Goal: Task Accomplishment & Management: Use online tool/utility

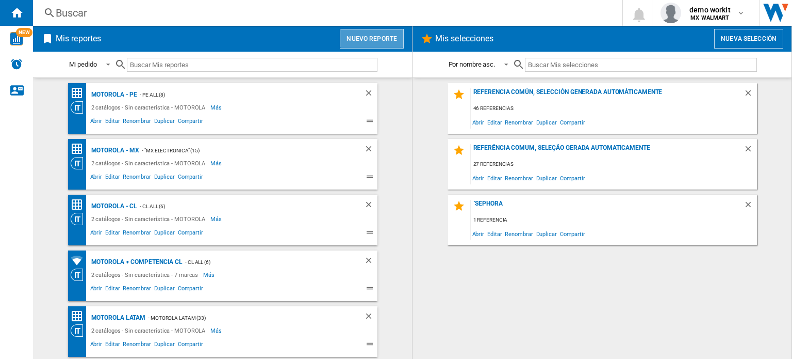
click at [375, 44] on button "Nuevo reporte" at bounding box center [372, 39] width 64 height 20
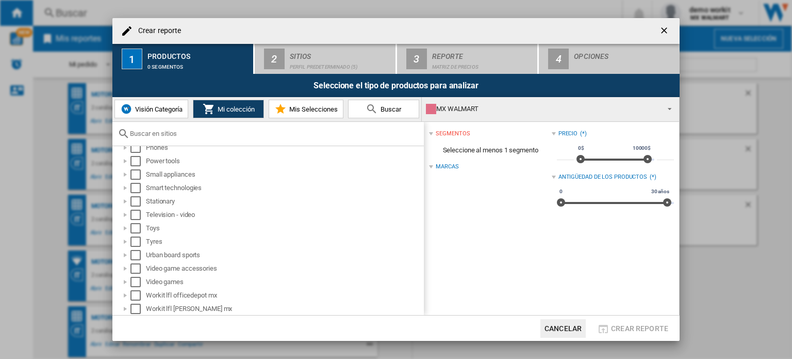
scroll to position [573, 0]
click at [126, 226] on div at bounding box center [125, 228] width 10 height 10
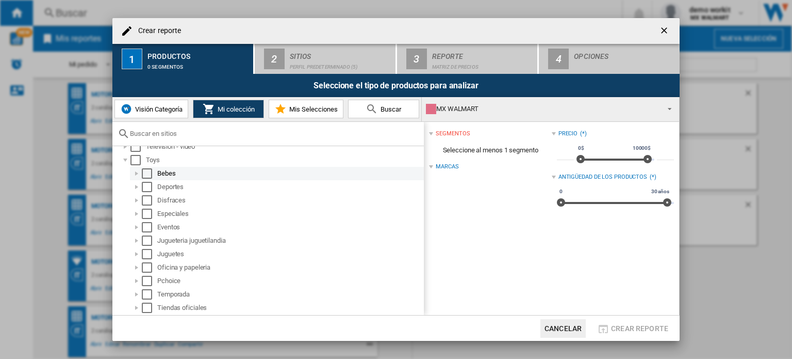
scroll to position [641, 0]
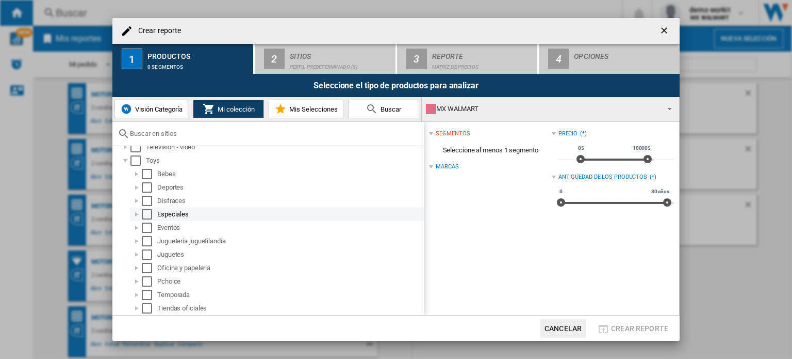
click at [136, 212] on div at bounding box center [137, 214] width 10 height 10
click at [144, 216] on div "Select" at bounding box center [147, 214] width 10 height 10
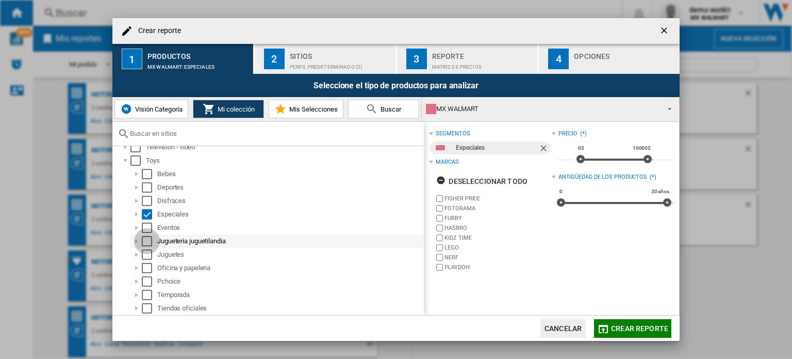
click at [147, 239] on div "Select" at bounding box center [147, 241] width 10 height 10
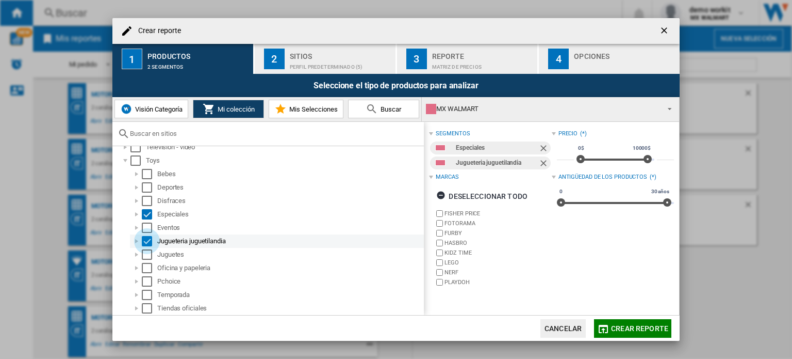
click at [147, 239] on div "Select" at bounding box center [147, 241] width 10 height 10
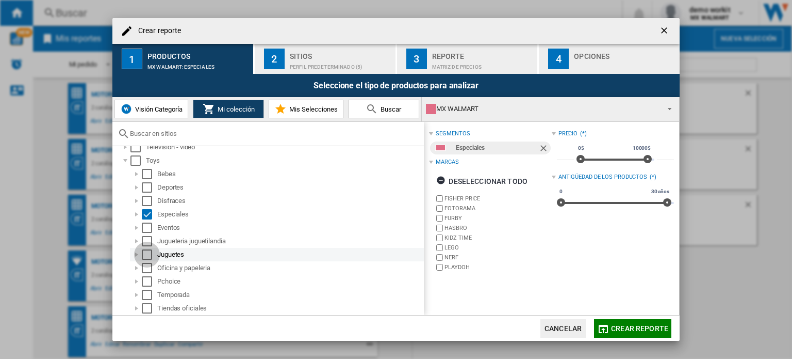
click at [145, 254] on div "Select" at bounding box center [147, 254] width 10 height 10
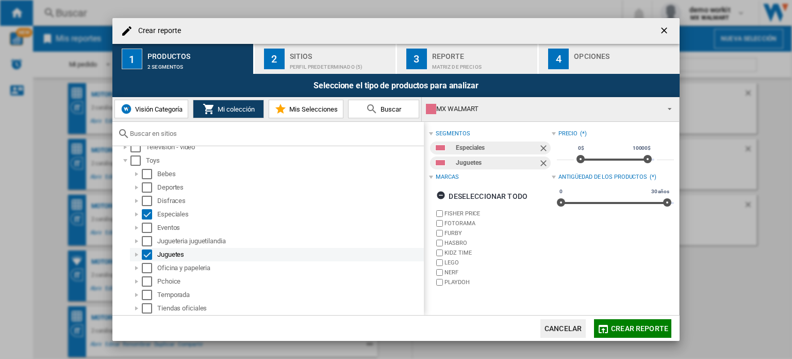
click at [137, 255] on div at bounding box center [137, 254] width 10 height 10
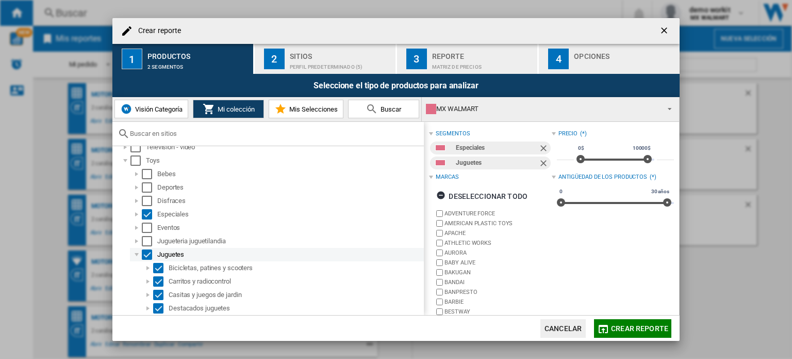
click at [137, 255] on div at bounding box center [137, 254] width 10 height 10
click at [136, 254] on div at bounding box center [137, 254] width 10 height 10
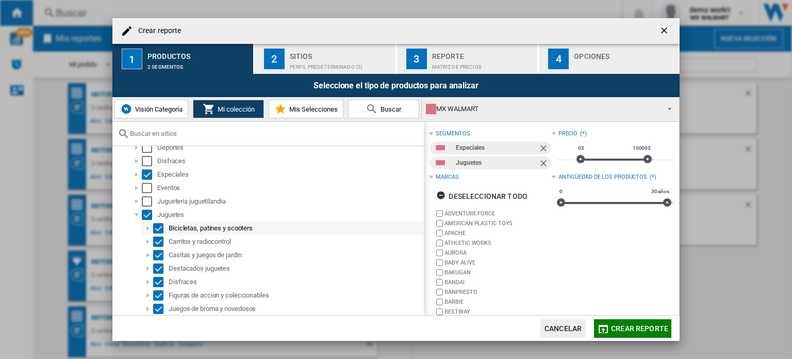
scroll to position [680, 0]
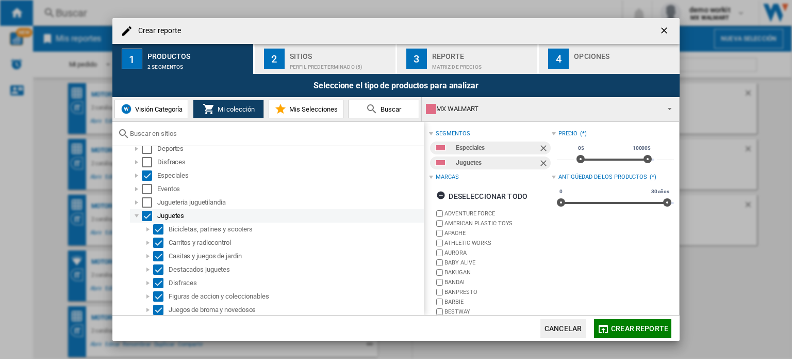
click at [137, 216] on div at bounding box center [137, 215] width 10 height 10
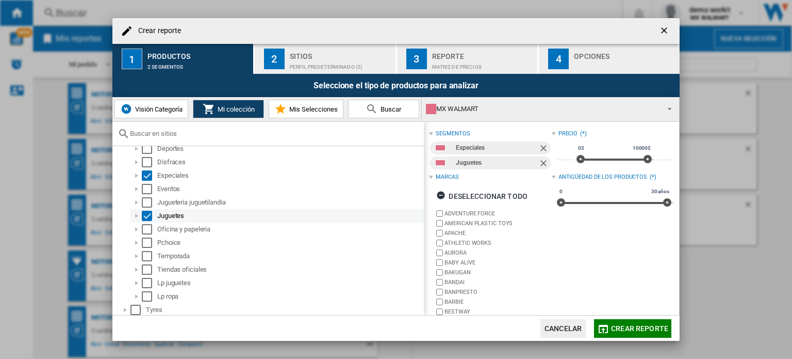
click at [146, 216] on div "Select" at bounding box center [147, 215] width 10 height 10
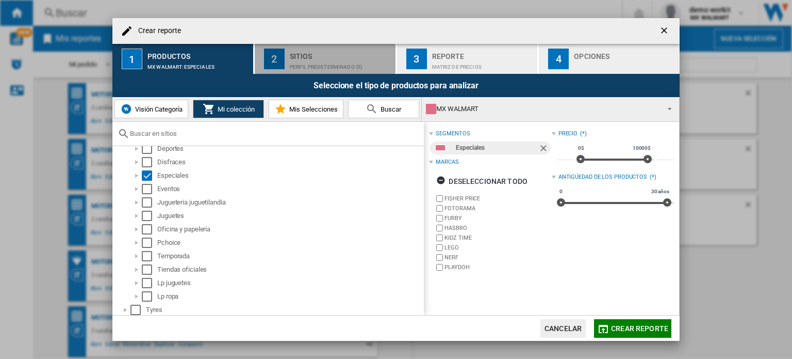
click at [358, 68] on div "Perfil predeterminado (5)" at bounding box center [341, 64] width 102 height 11
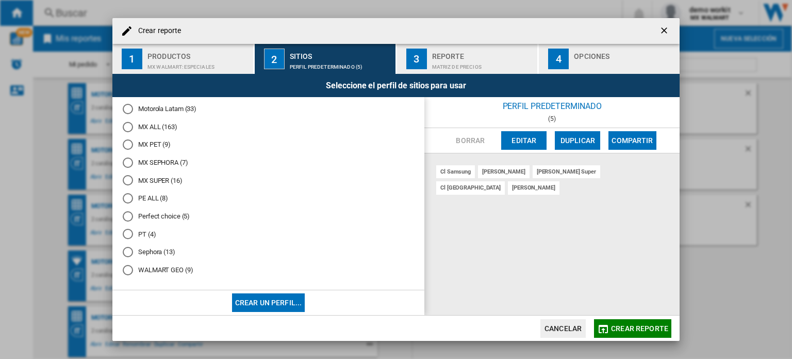
scroll to position [384, 0]
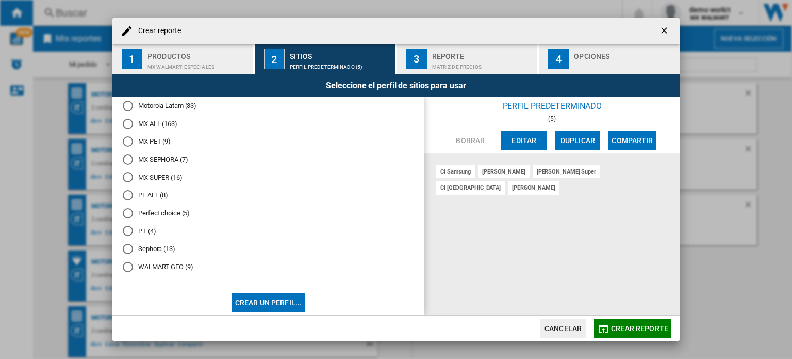
click at [167, 122] on md-radio-button "MX ALL (163)" at bounding box center [268, 124] width 291 height 10
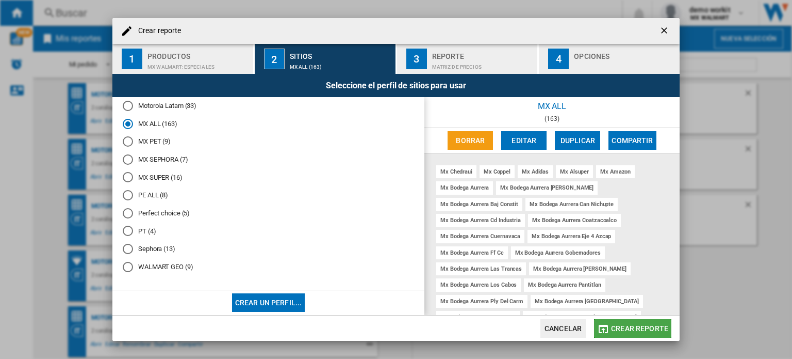
click at [642, 331] on span "Crear reporte" at bounding box center [639, 328] width 57 height 8
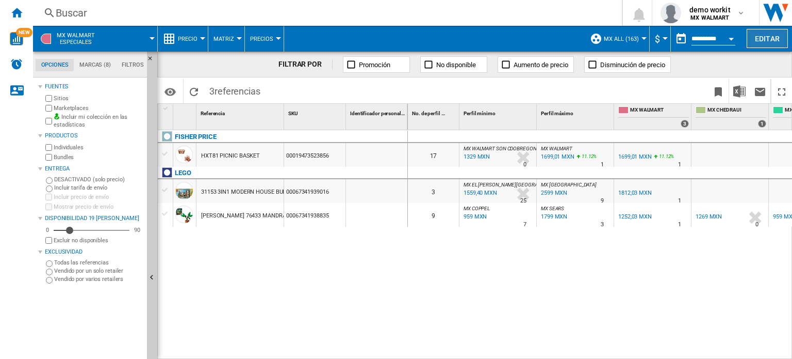
click at [762, 40] on button "Editar" at bounding box center [767, 38] width 41 height 19
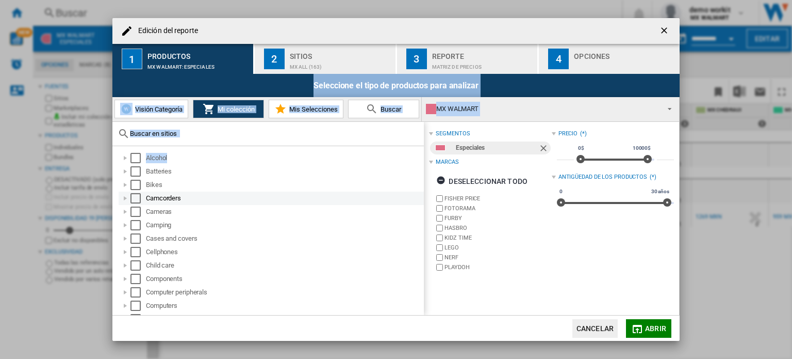
click at [343, 191] on div "Edición del reporte 1 Productos MX WALMART:Especiales 2 Sitios MX ALL (163) 3 R…" at bounding box center [396, 179] width 792 height 359
click at [343, 191] on div "Camcorders" at bounding box center [271, 197] width 305 height 13
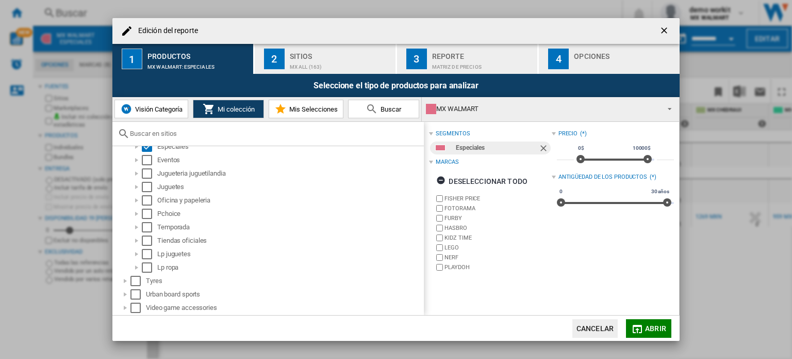
scroll to position [710, 0]
click at [145, 181] on div "Select" at bounding box center [147, 186] width 10 height 10
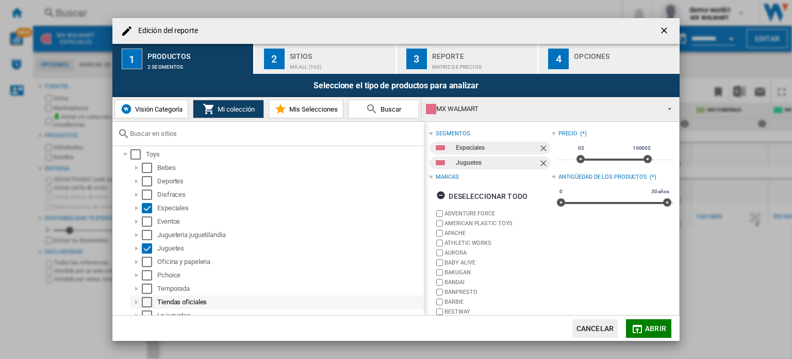
scroll to position [633, 0]
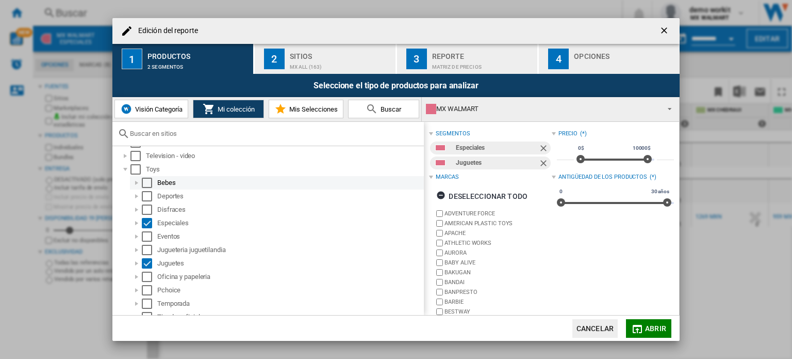
click at [147, 181] on div "Select" at bounding box center [147, 182] width 10 height 10
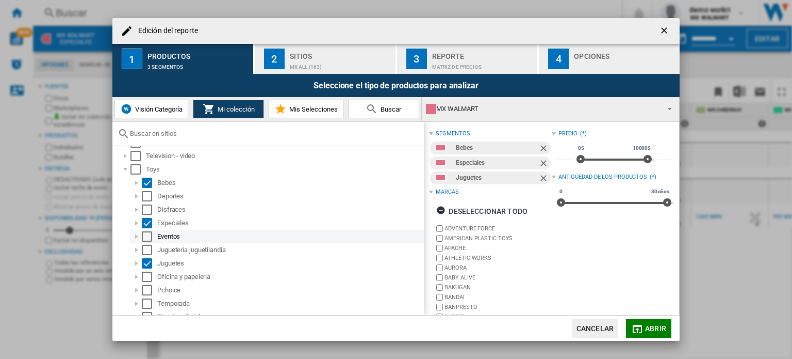
click at [139, 236] on div "Edición del ..." at bounding box center [137, 236] width 10 height 10
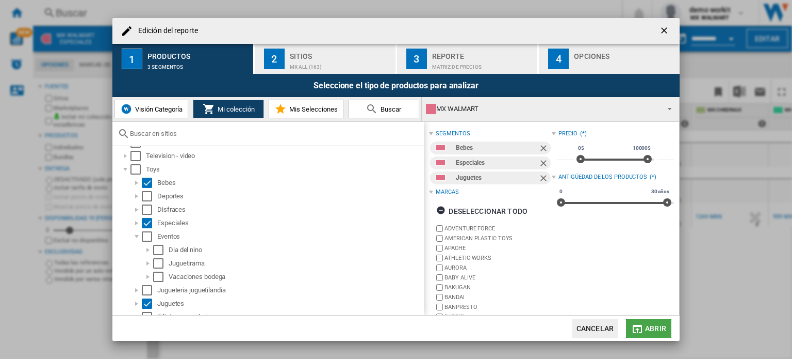
click at [658, 326] on span "Abrir" at bounding box center [655, 328] width 21 height 8
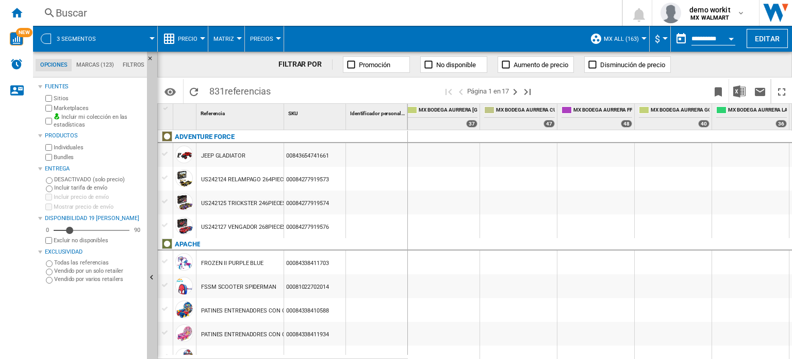
scroll to position [0, 1164]
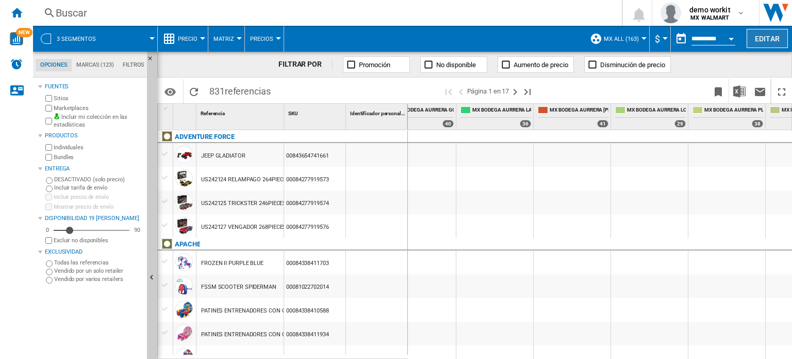
click at [766, 42] on button "Editar" at bounding box center [767, 38] width 41 height 19
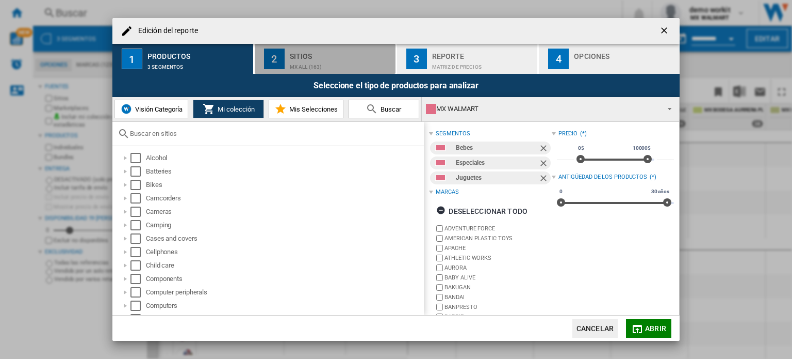
click at [342, 63] on div "MX ALL (163)" at bounding box center [341, 64] width 102 height 11
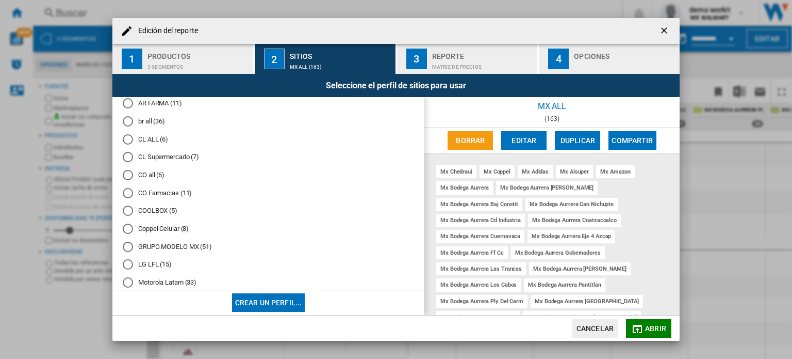
scroll to position [204, 0]
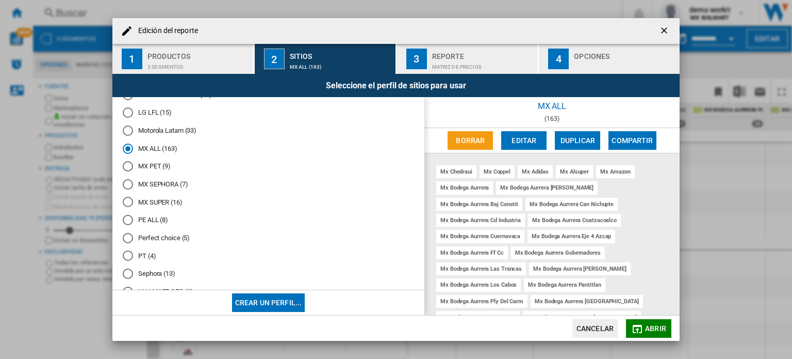
click at [223, 201] on md-radio-button "MX SUPER (16)" at bounding box center [268, 202] width 291 height 10
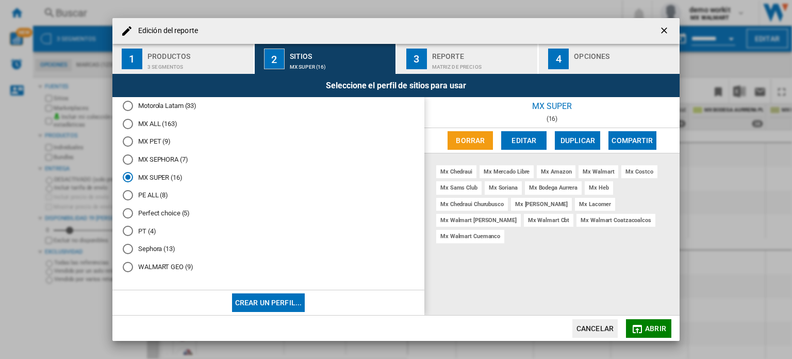
scroll to position [383, 0]
click at [649, 328] on span "Abrir" at bounding box center [655, 328] width 21 height 8
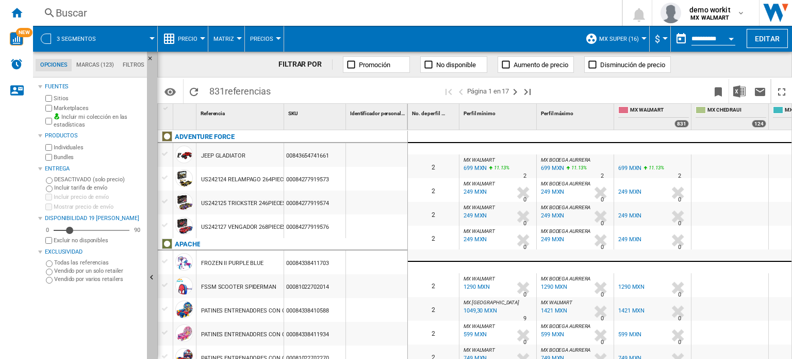
click at [155, 263] on button "Ocultar" at bounding box center [152, 278] width 10 height 452
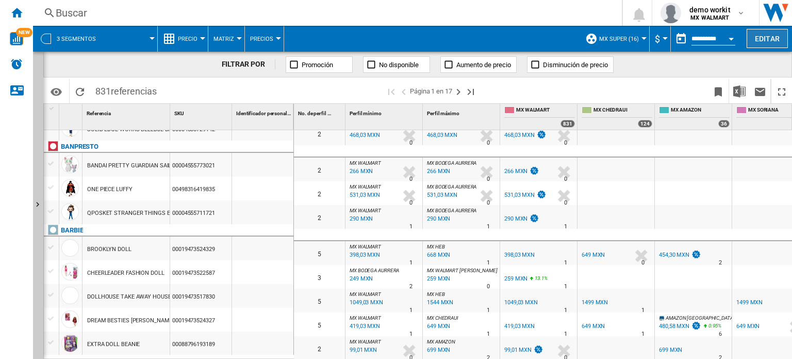
click at [771, 31] on button "Editar" at bounding box center [767, 38] width 41 height 19
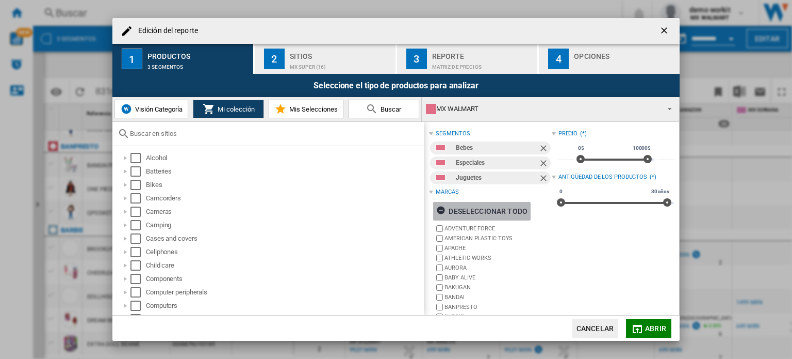
click at [488, 210] on div "Deseleccionar todo" at bounding box center [481, 211] width 91 height 19
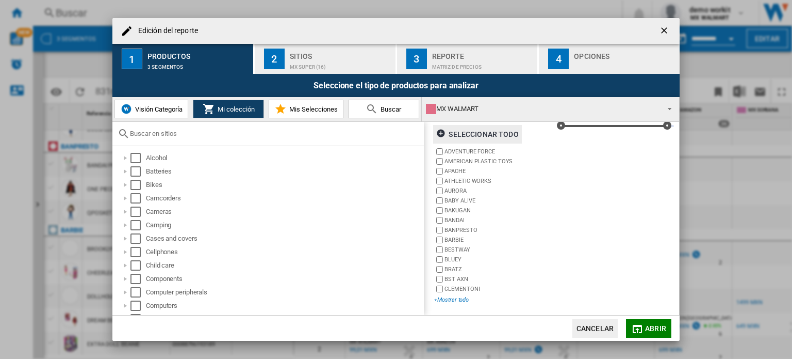
click at [460, 301] on div "+Mostrar todo" at bounding box center [492, 300] width 117 height 8
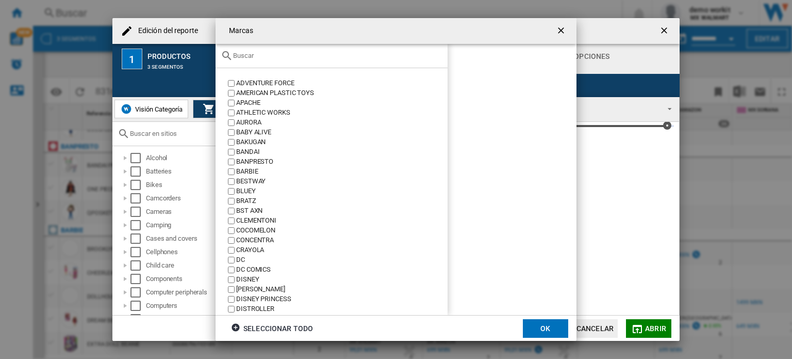
click at [327, 53] on input "text" at bounding box center [337, 56] width 209 height 8
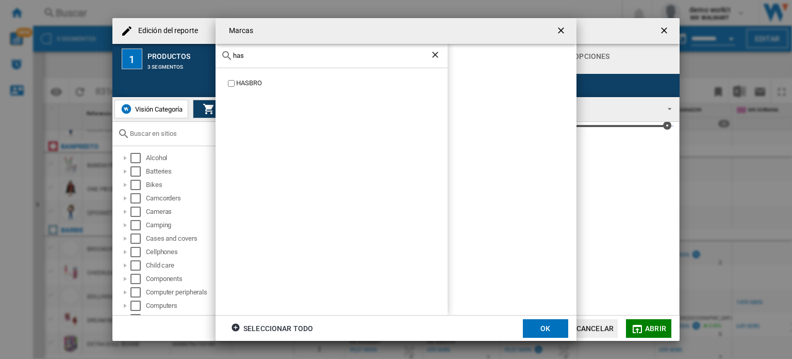
click at [233, 78] on label "HASBRO" at bounding box center [337, 83] width 222 height 10
click at [270, 56] on input "has" at bounding box center [331, 56] width 197 height 8
click at [239, 82] on div "MATTEL" at bounding box center [342, 83] width 212 height 10
click at [259, 60] on div "matt" at bounding box center [332, 56] width 232 height 24
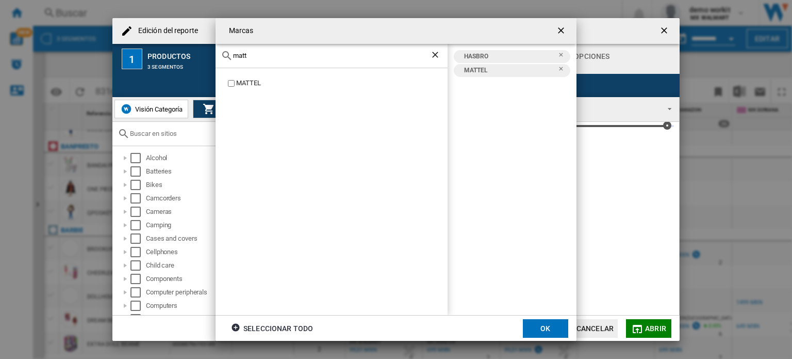
click at [259, 60] on div "matt" at bounding box center [332, 56] width 232 height 24
click at [254, 54] on input "matt" at bounding box center [331, 56] width 197 height 8
type input "lego"
click at [544, 329] on button "OK" at bounding box center [545, 328] width 45 height 19
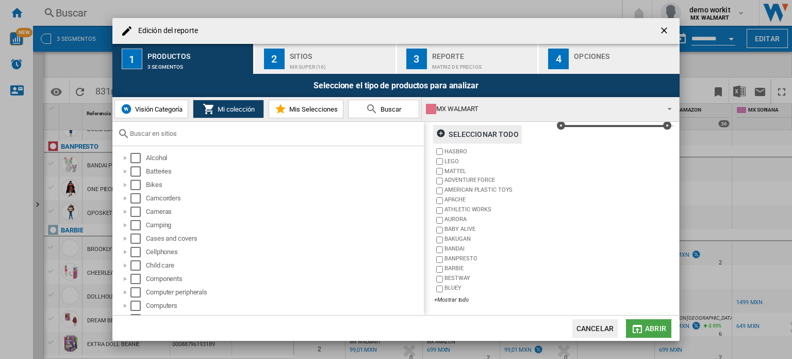
click at [640, 326] on md-icon "Edición del ..." at bounding box center [637, 328] width 12 height 12
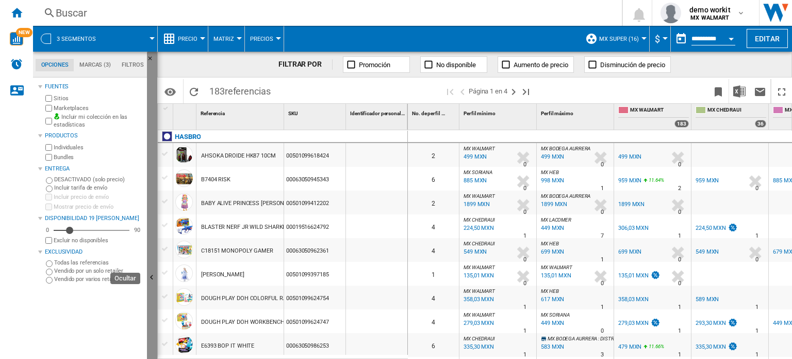
click at [155, 241] on button "Ocultar" at bounding box center [152, 278] width 10 height 452
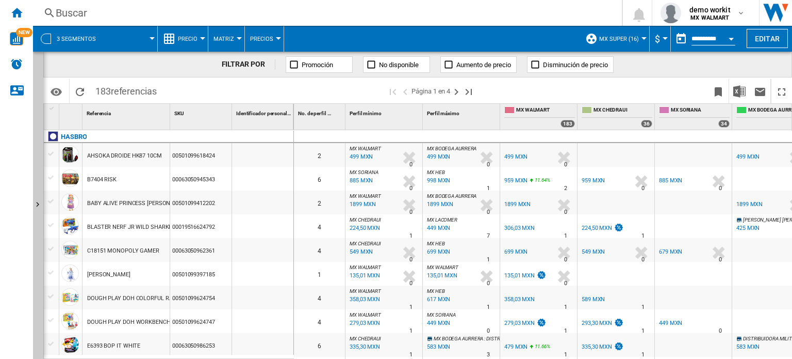
scroll to position [0, 205]
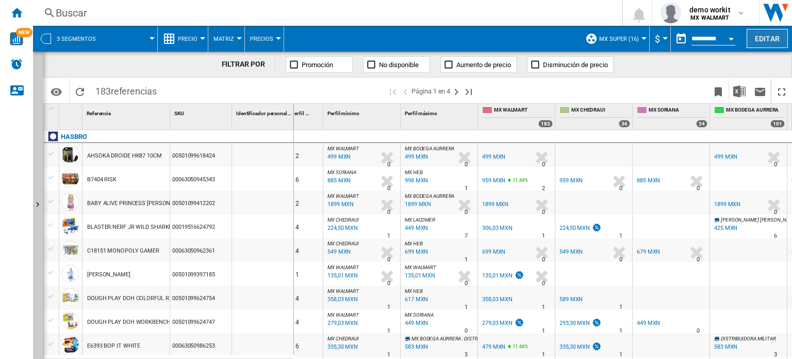
click at [763, 39] on button "Editar" at bounding box center [767, 38] width 41 height 19
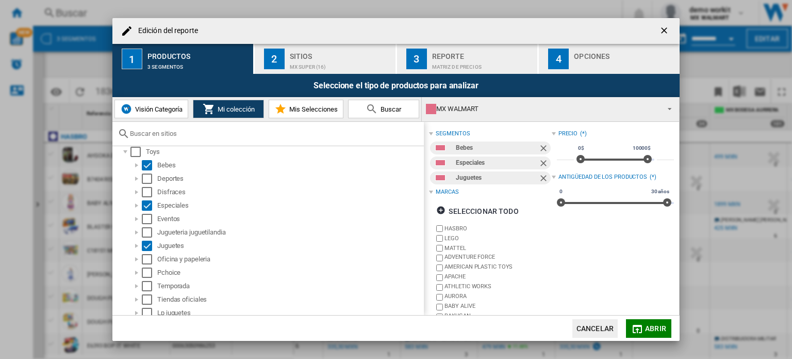
scroll to position [70, 0]
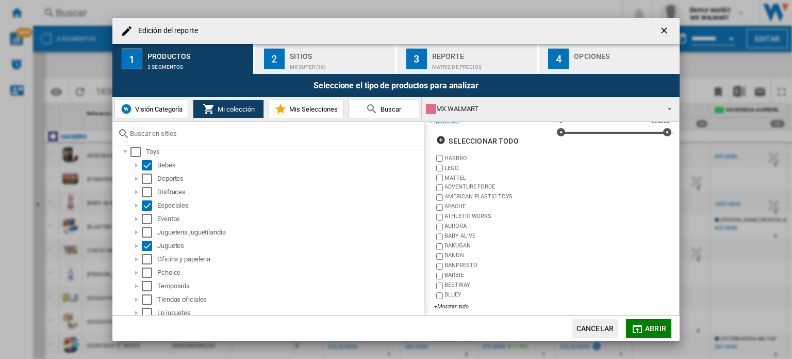
click at [330, 61] on div "MX SUPER (16)" at bounding box center [341, 64] width 102 height 11
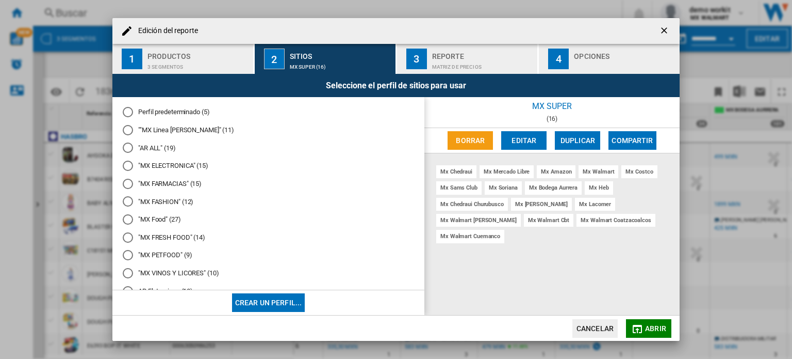
click at [649, 328] on span "Abrir" at bounding box center [655, 328] width 21 height 8
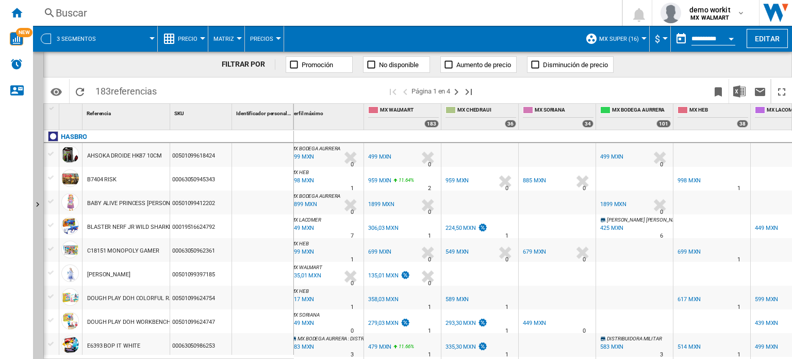
scroll to position [0, 138]
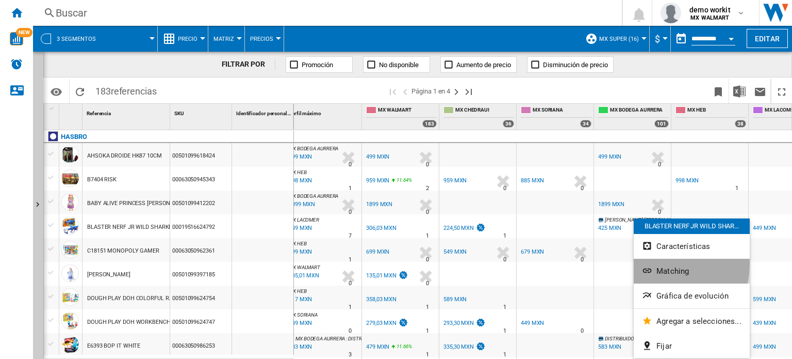
click at [658, 264] on button "Matching" at bounding box center [692, 270] width 116 height 25
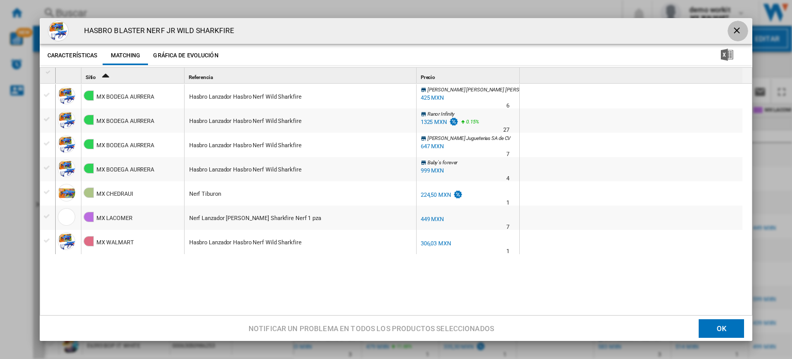
click at [734, 33] on ng-md-icon "getI18NText('BUTTONS.CLOSE_DIALOG')" at bounding box center [738, 31] width 12 height 12
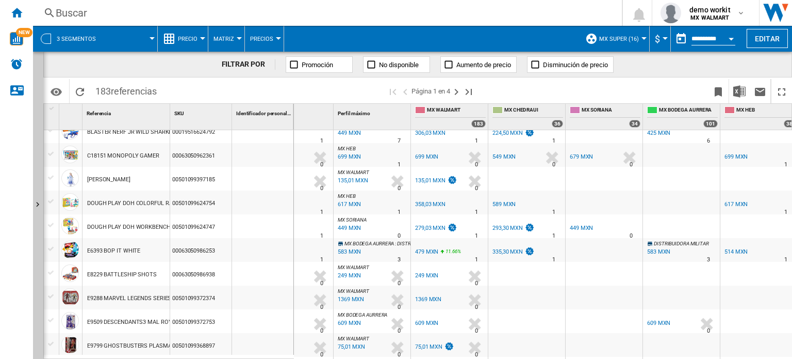
scroll to position [0, 90]
click at [198, 43] on button "Precio" at bounding box center [190, 39] width 25 height 26
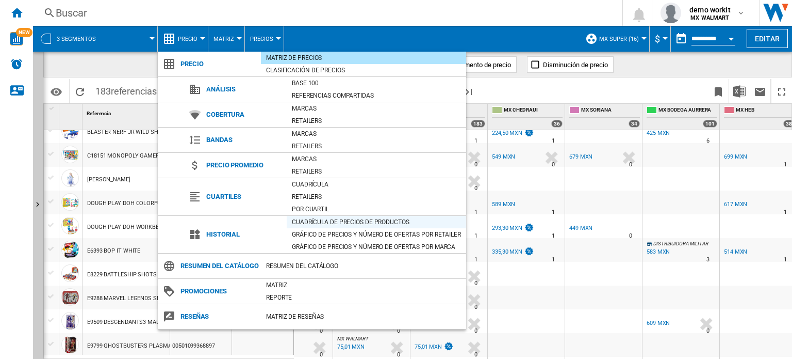
click at [303, 220] on div "Cuadrícula de precios de productos" at bounding box center [377, 222] width 180 height 10
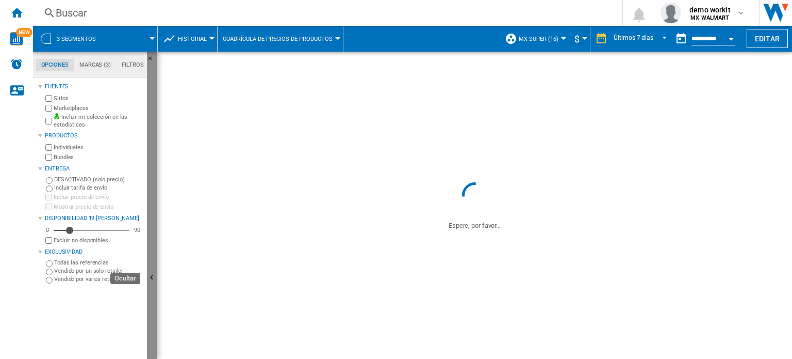
click at [153, 222] on button "Ocultar" at bounding box center [152, 278] width 10 height 452
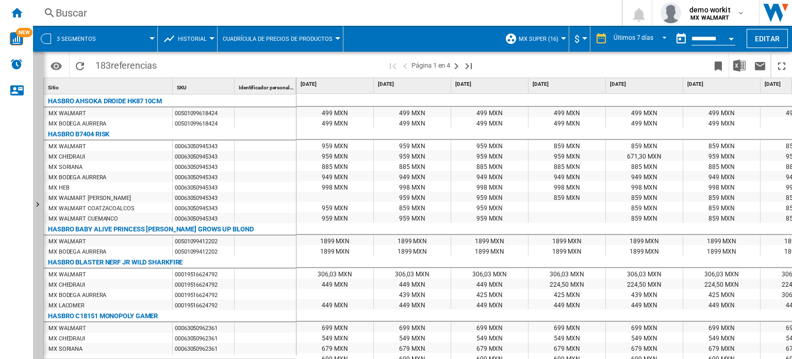
click at [338, 41] on md-menu "Cuadrícula de precios de productos Cuadrícula de precios de productos Gráfico d…" at bounding box center [281, 39] width 126 height 26
click at [333, 37] on button "Cuadrícula de precios de productos" at bounding box center [280, 39] width 115 height 26
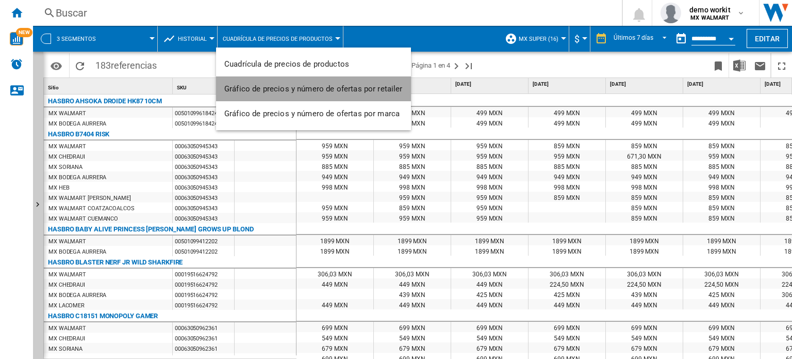
click at [327, 83] on button "Gráfico de precios y número de ofertas por retailer" at bounding box center [313, 88] width 195 height 25
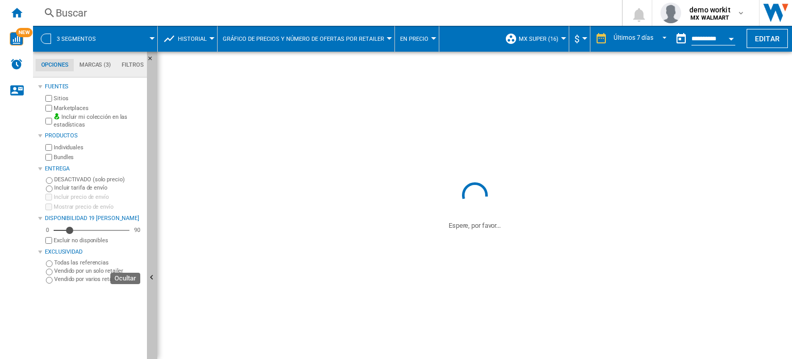
click at [152, 262] on button "Ocultar" at bounding box center [152, 278] width 10 height 452
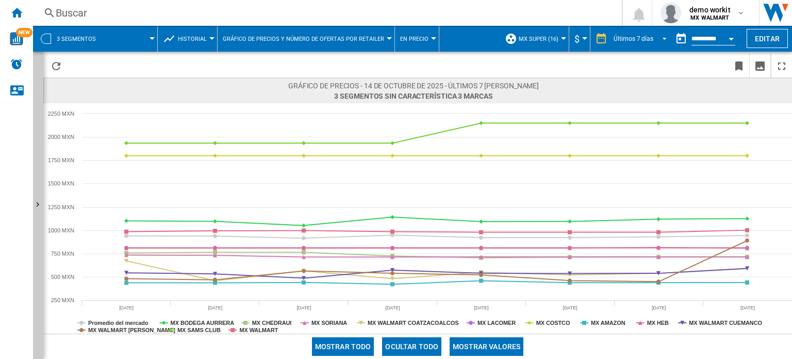
click at [660, 37] on span "REPORTS.WIZARD.STEPS.REPORT.STEPS.REPORT_OPTIONS.PERIOD: Últimos 7 días" at bounding box center [662, 37] width 12 height 9
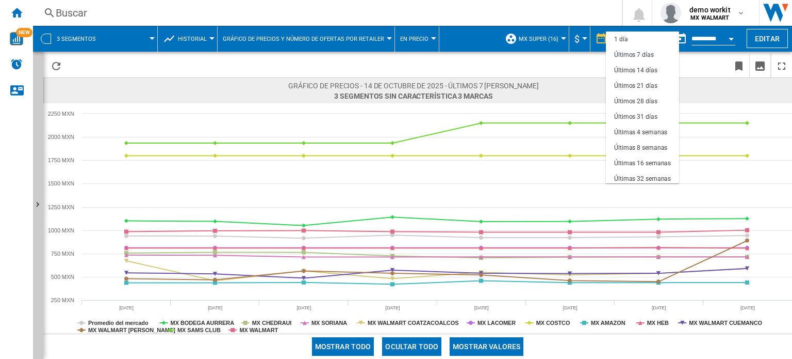
scroll to position [15, 0]
click at [580, 62] on md-backdrop at bounding box center [396, 179] width 792 height 359
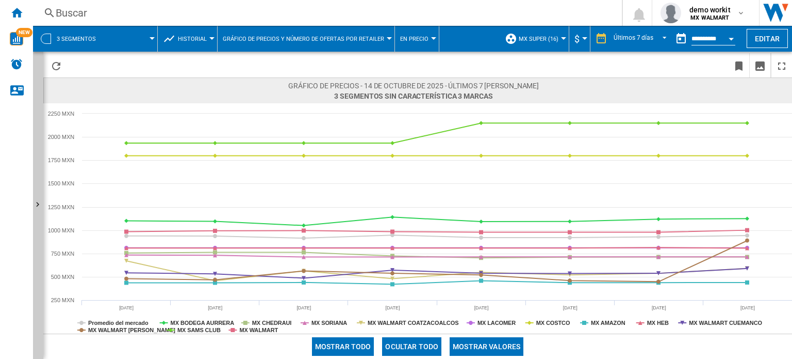
click at [330, 38] on span "Gráfico de precios y número de ofertas por retailer" at bounding box center [303, 39] width 161 height 7
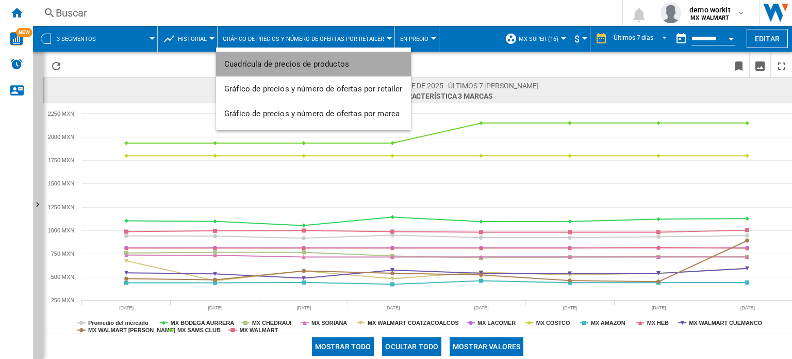
click at [345, 60] on span "Cuadrícula de precios de productos" at bounding box center [286, 63] width 125 height 9
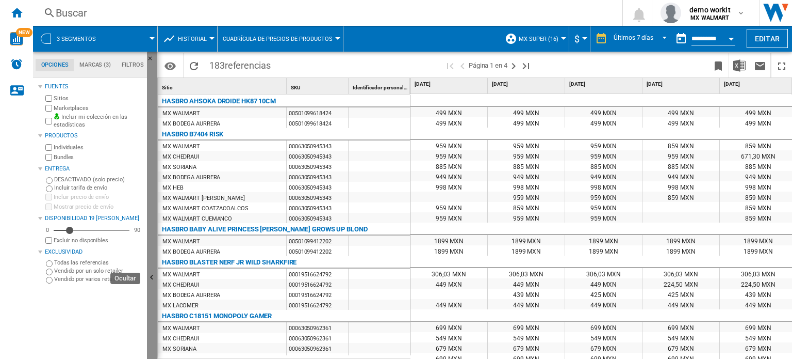
click at [150, 250] on button "Ocultar" at bounding box center [152, 278] width 10 height 452
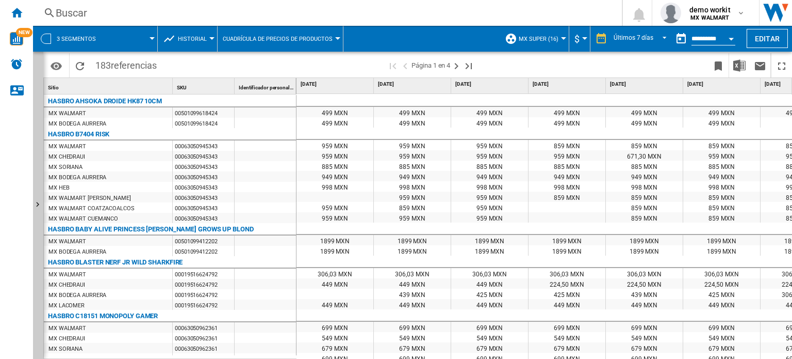
click at [582, 41] on button "$" at bounding box center [580, 39] width 10 height 26
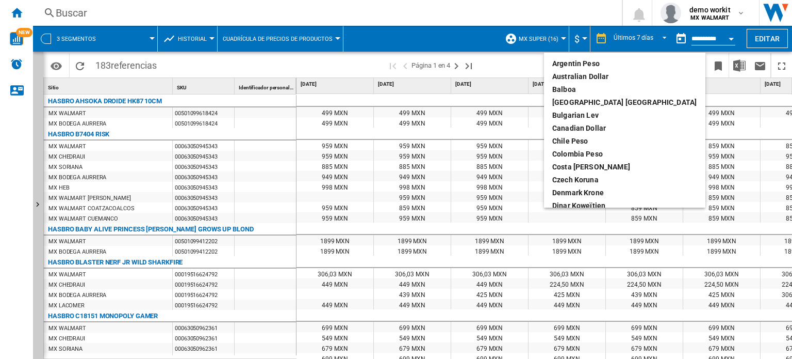
click at [566, 38] on md-backdrop at bounding box center [396, 179] width 792 height 359
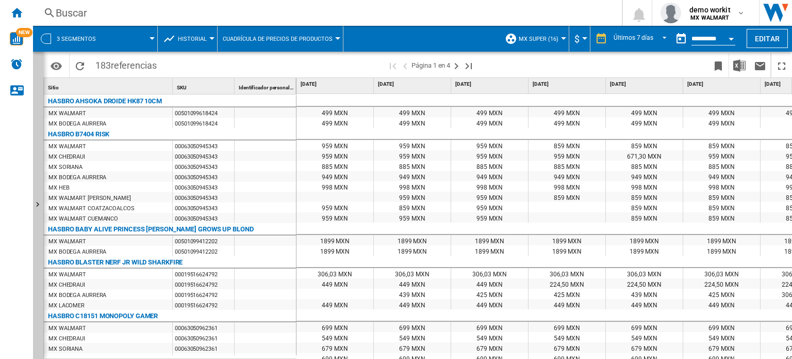
click at [564, 39] on div at bounding box center [563, 38] width 5 height 3
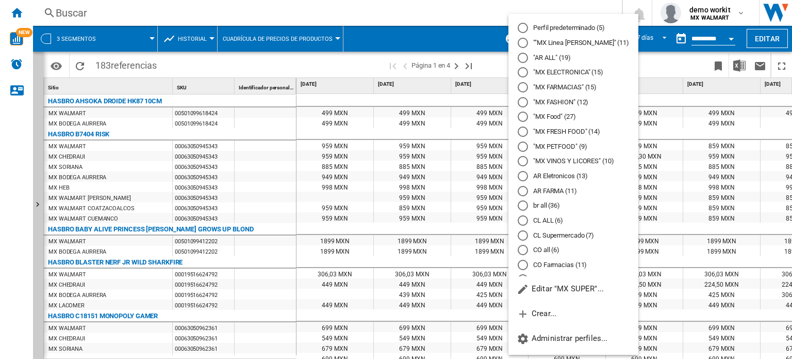
click at [641, 63] on md-backdrop at bounding box center [396, 179] width 792 height 359
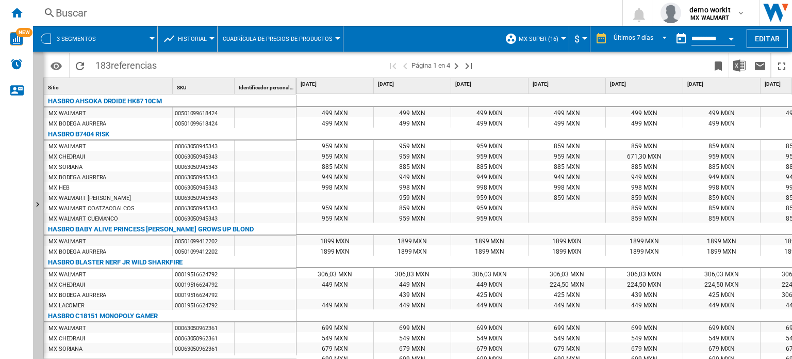
click at [202, 41] on span "Historial" at bounding box center [192, 39] width 29 height 7
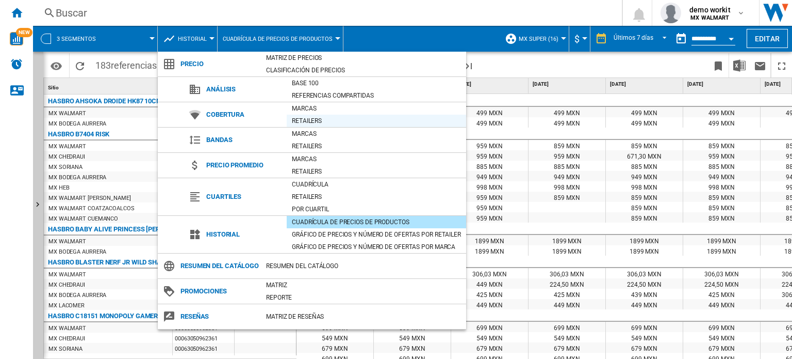
click at [304, 121] on div "Retailers" at bounding box center [377, 121] width 180 height 10
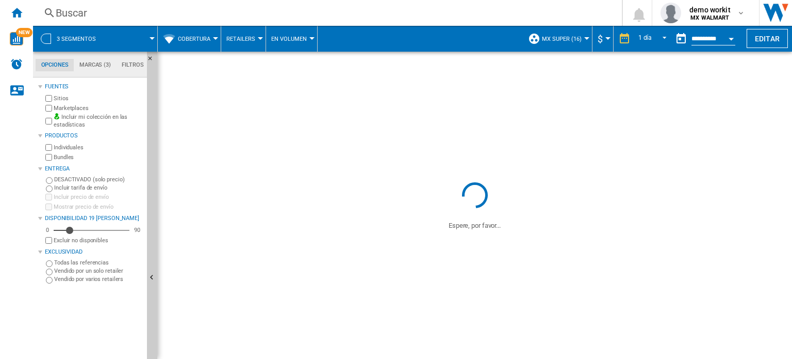
click at [257, 37] on button "Retailers" at bounding box center [243, 39] width 34 height 26
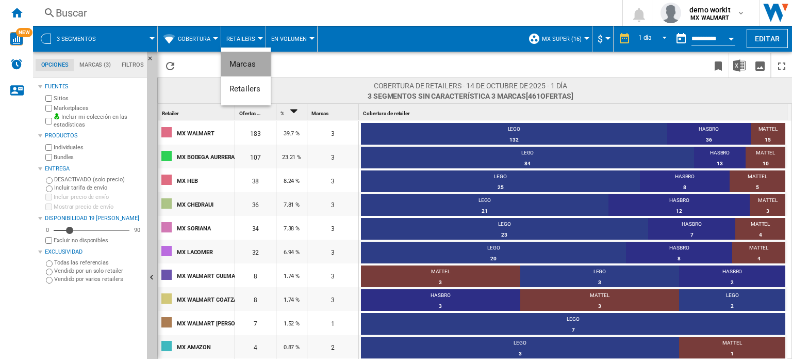
click at [256, 59] on button "Marcas" at bounding box center [246, 64] width 50 height 25
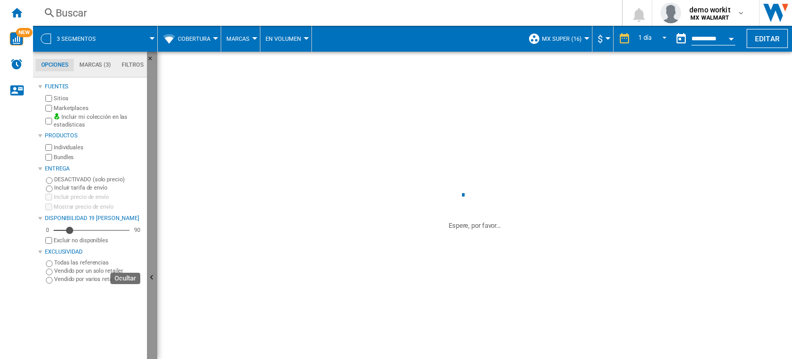
click at [152, 127] on button "Ocultar" at bounding box center [152, 278] width 10 height 452
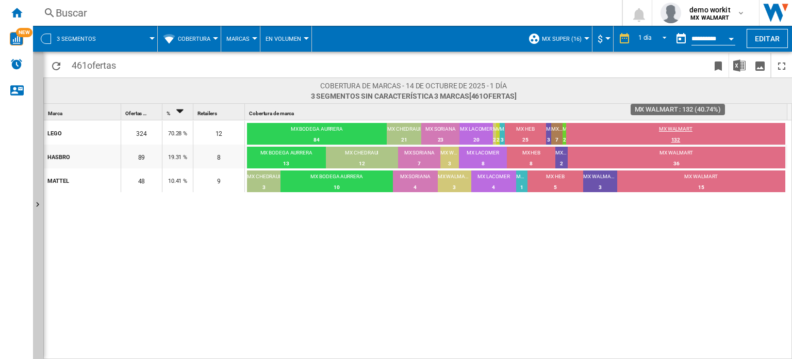
click at [677, 125] on div "MX WALMART" at bounding box center [675, 129] width 219 height 9
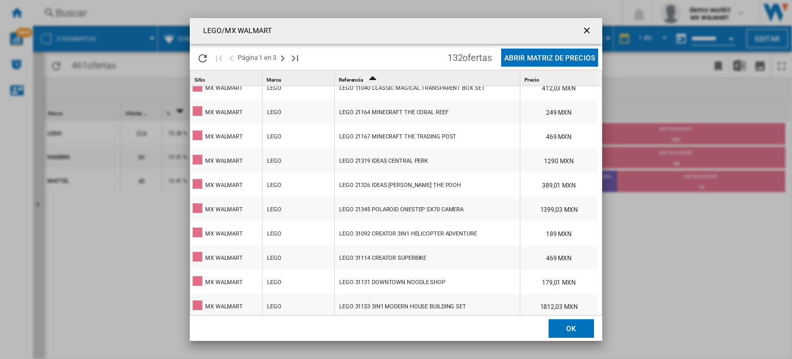
scroll to position [351, 0]
click at [541, 56] on button "Abrir Matriz de precios" at bounding box center [549, 57] width 97 height 18
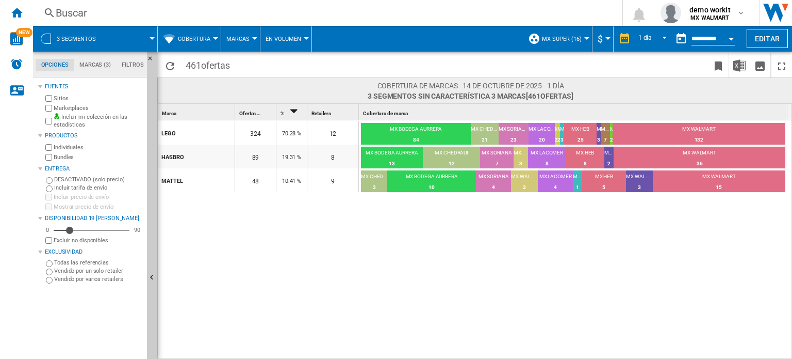
click at [158, 262] on div "LEGO 324 70.28 % 12 MX BODEGA AURRERA 84 25.93% MX CHEDRAUI 21 6.48% MX SORIANA…" at bounding box center [475, 239] width 635 height 239
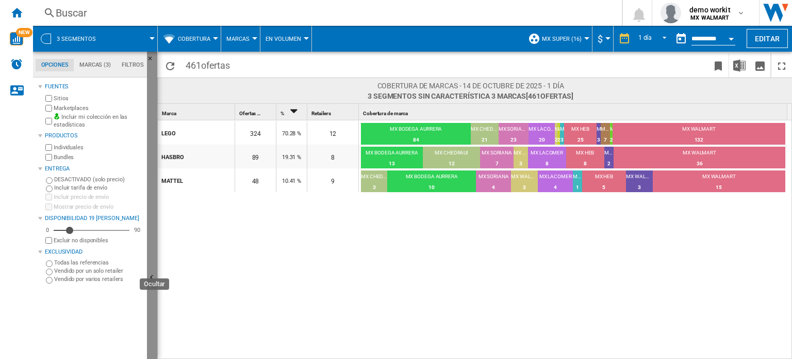
click at [155, 263] on button "Ocultar" at bounding box center [152, 278] width 10 height 452
